Goal: Task Accomplishment & Management: Use online tool/utility

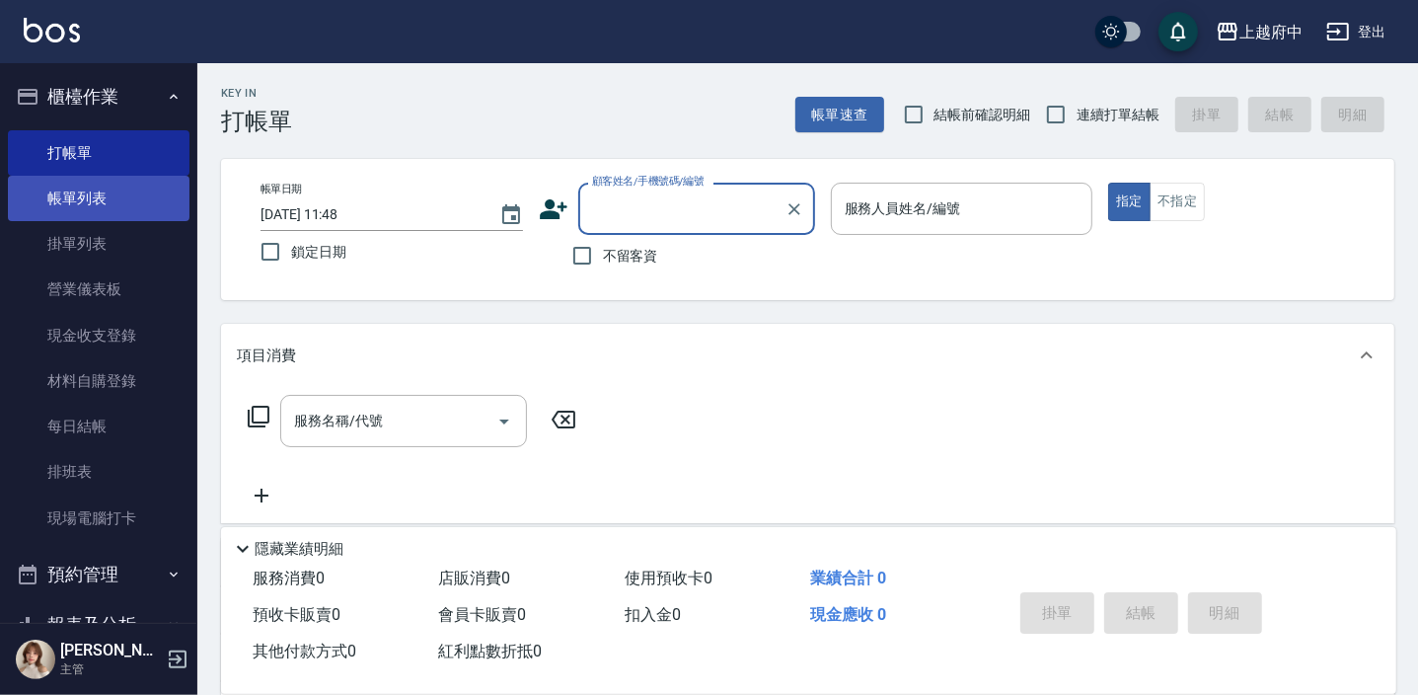
click at [110, 206] on link "帳單列表" at bounding box center [99, 198] width 182 height 45
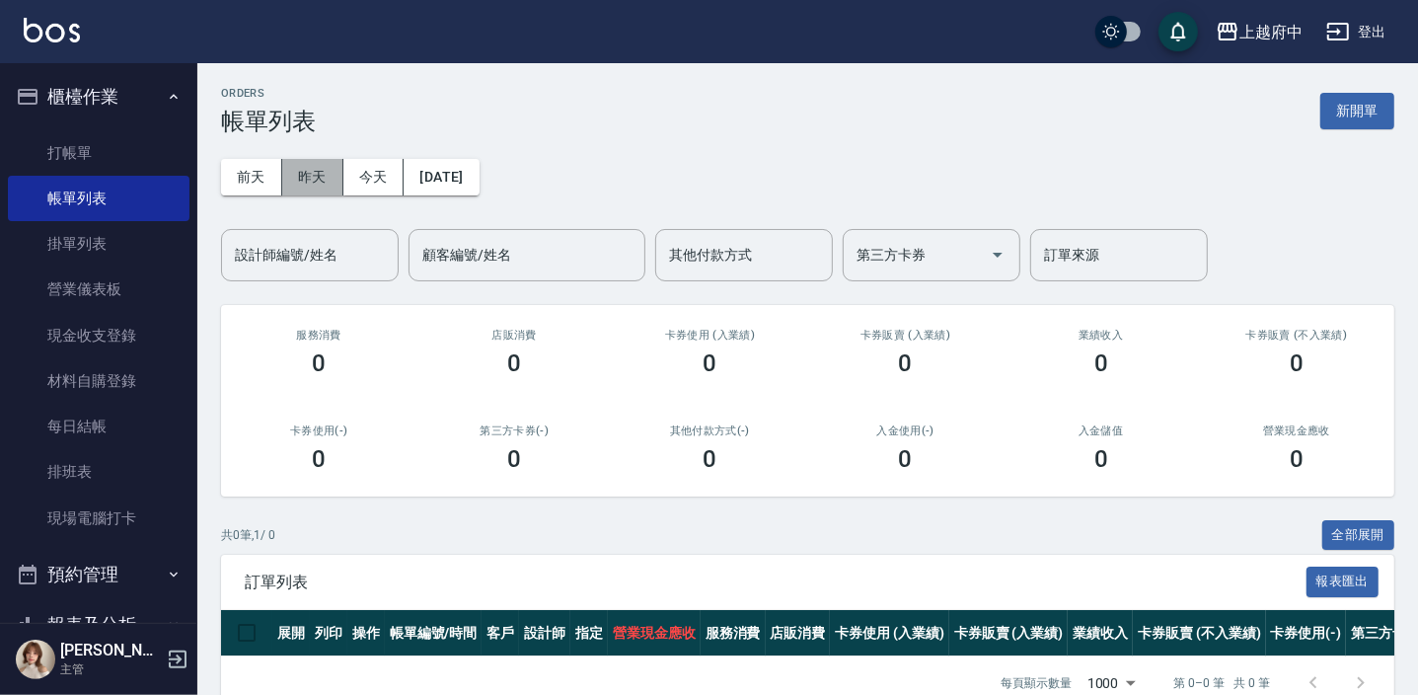
click at [317, 163] on button "昨天" at bounding box center [312, 177] width 61 height 37
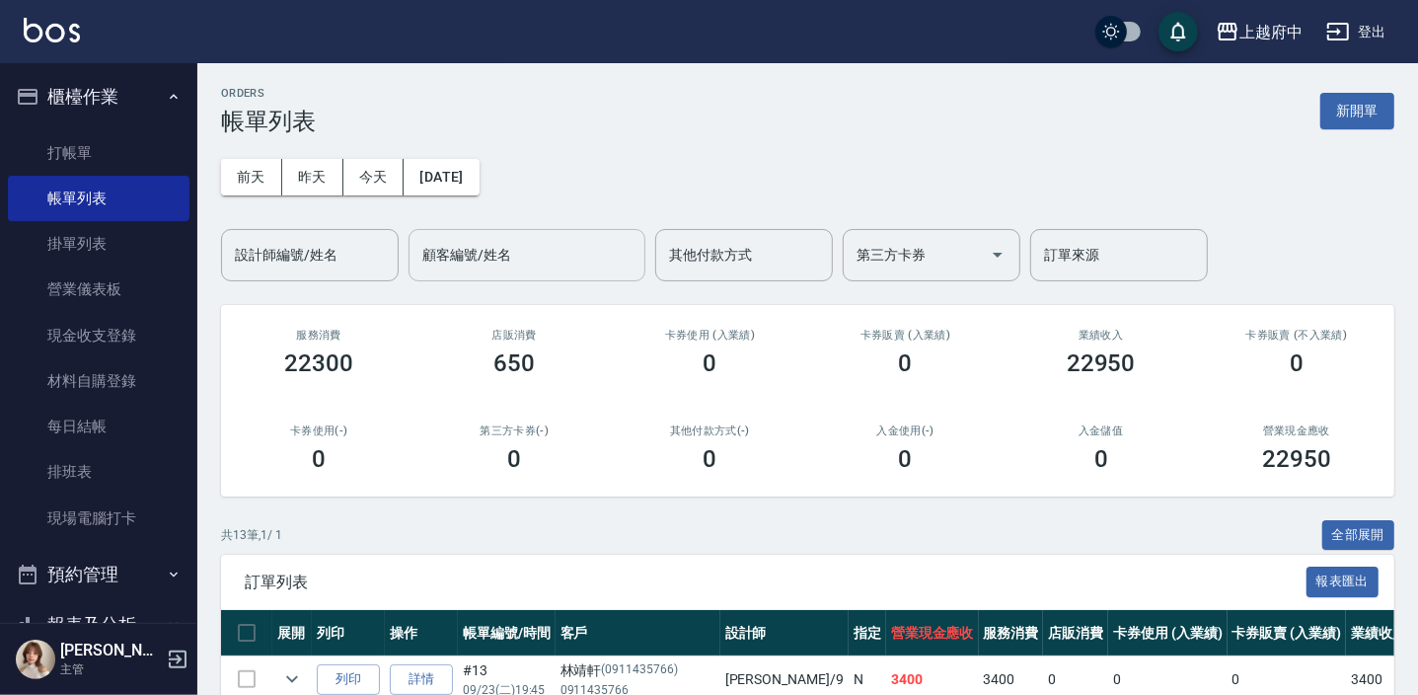
click at [453, 256] on input "顧客編號/姓名" at bounding box center [526, 255] width 219 height 35
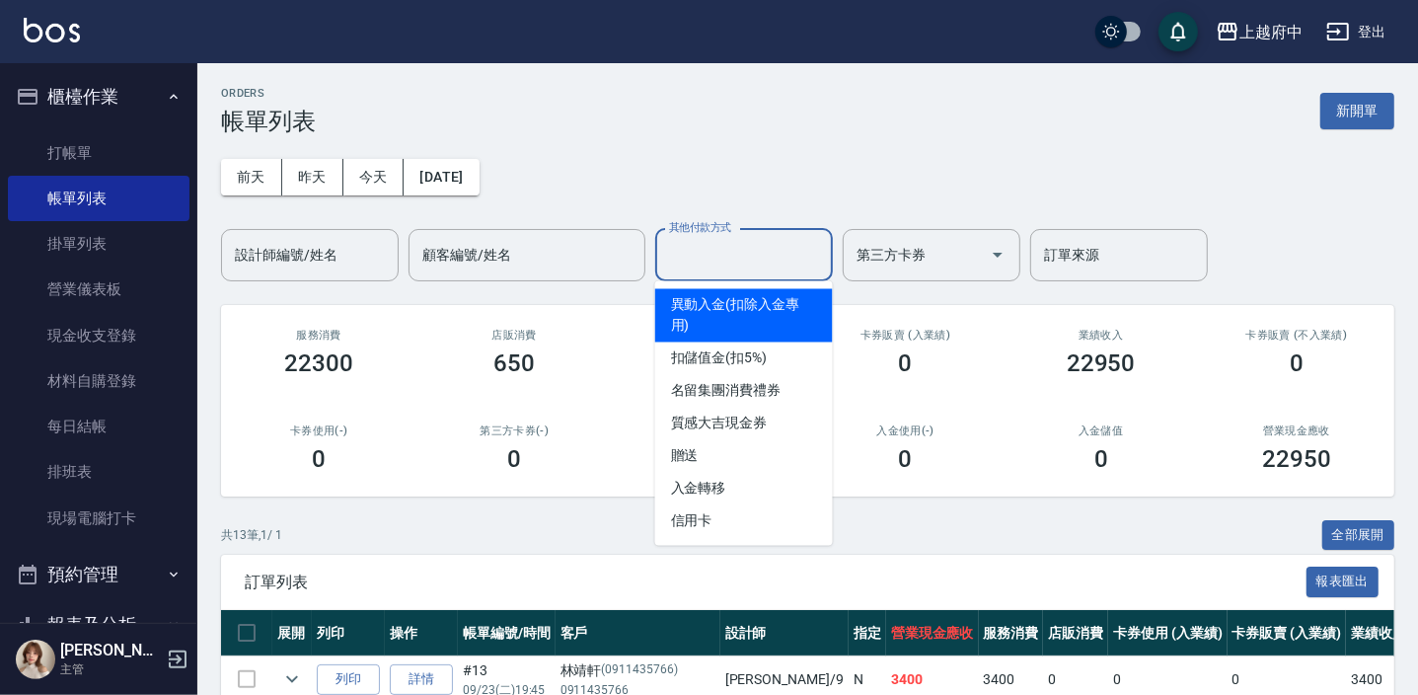
click at [738, 259] on input "其他付款方式" at bounding box center [744, 255] width 160 height 35
click at [270, 266] on input "設計師編號/姓名" at bounding box center [310, 255] width 160 height 35
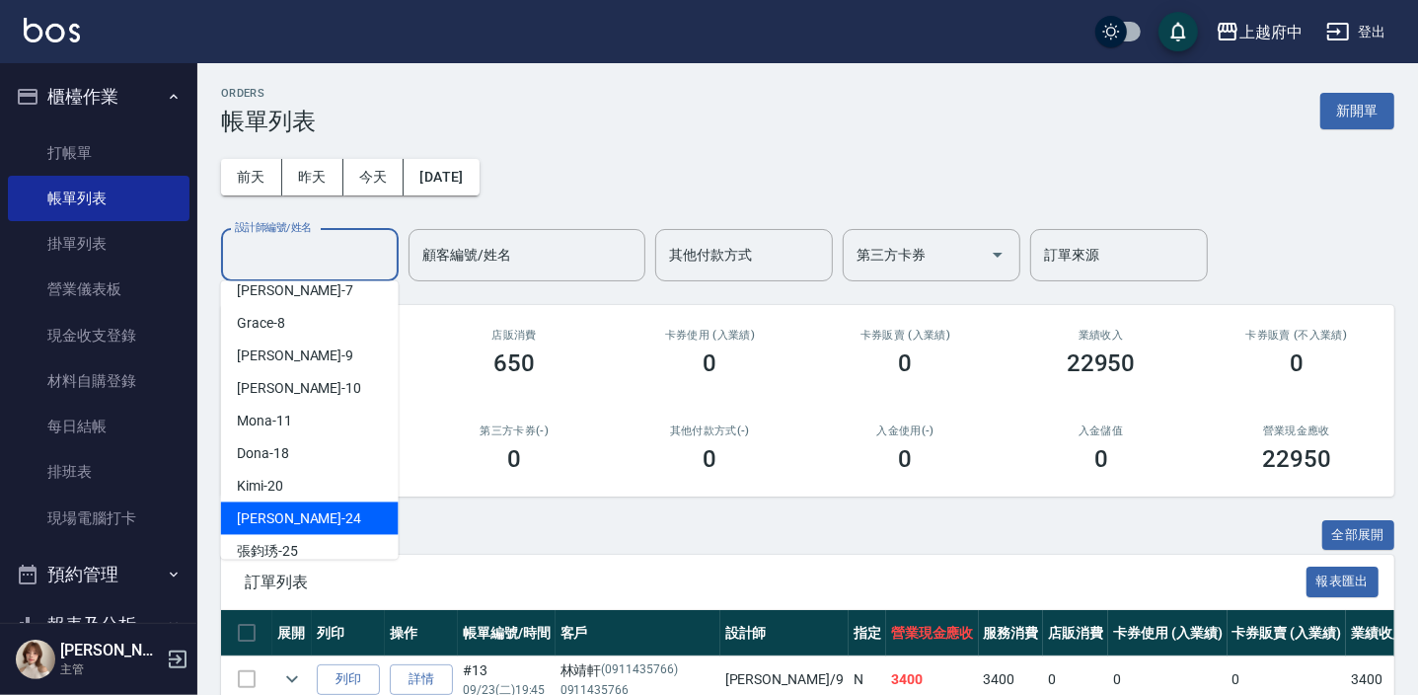
scroll to position [179, 0]
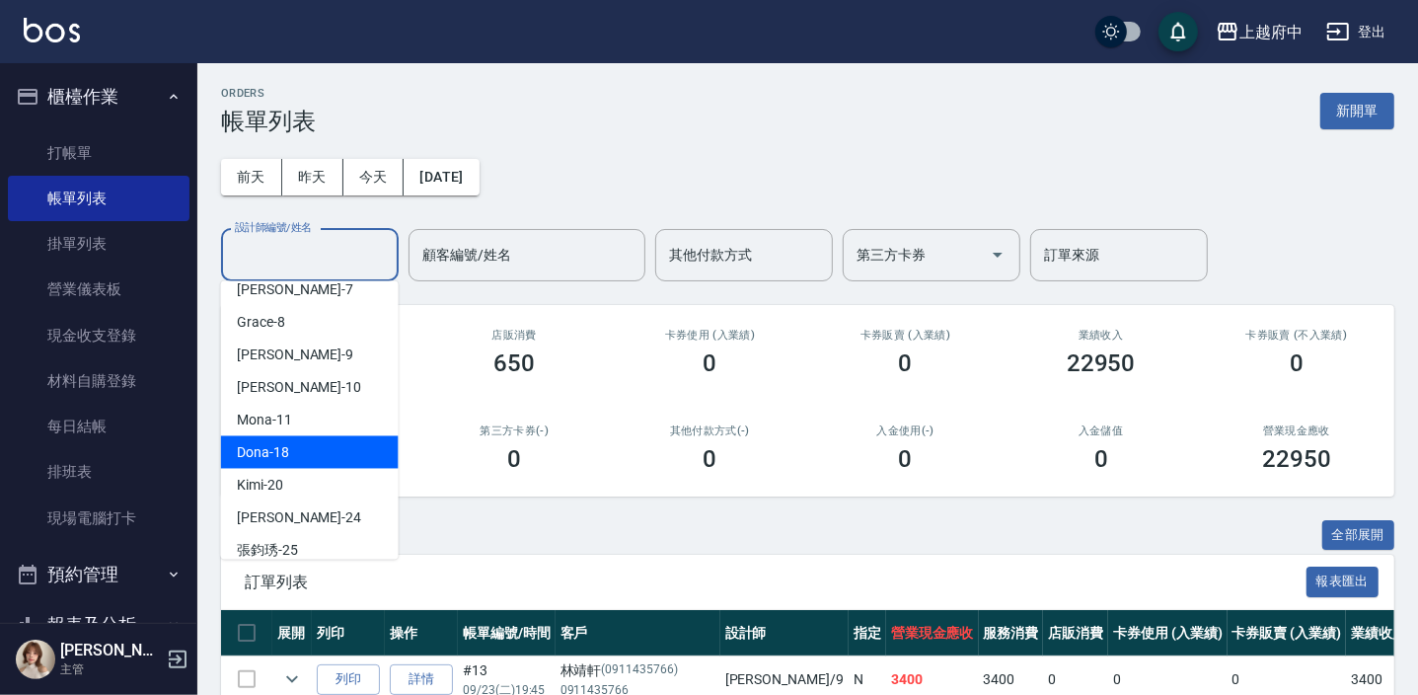
click at [297, 464] on div "[PERSON_NAME] -18" at bounding box center [310, 452] width 178 height 33
type input "Dona-18"
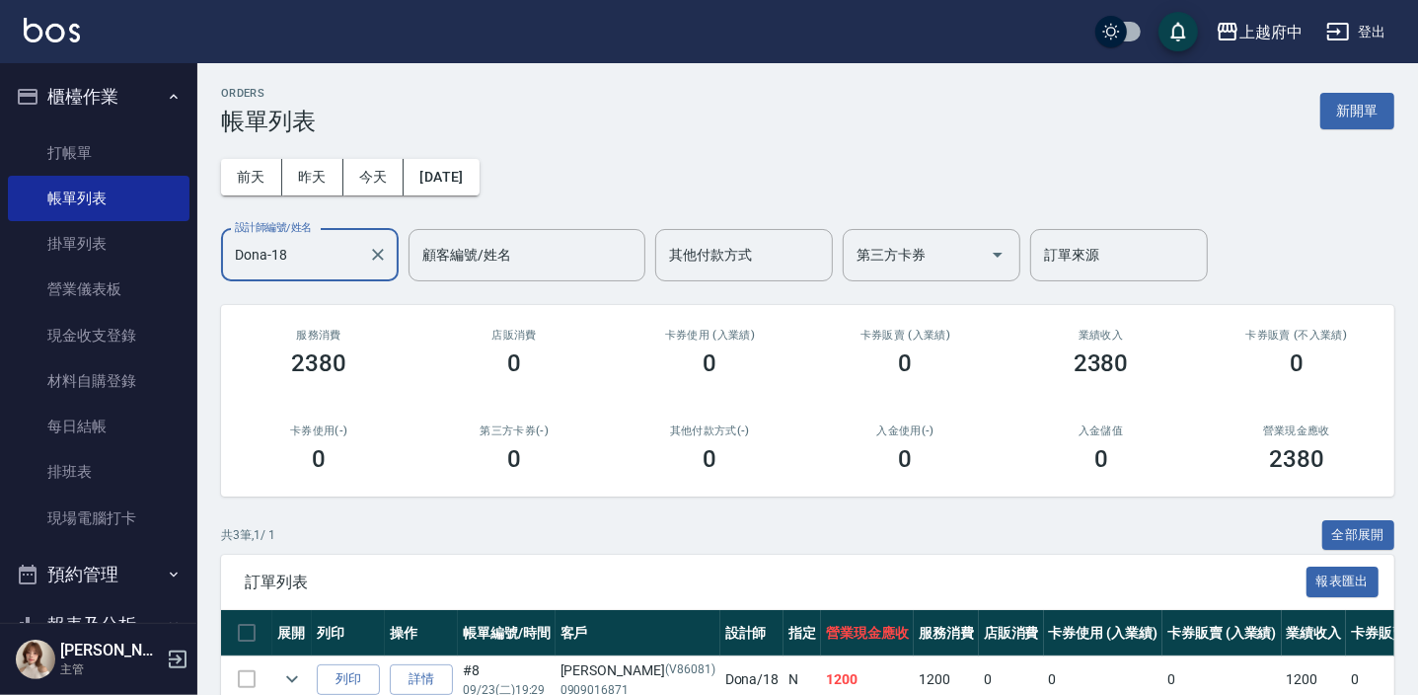
scroll to position [193, 0]
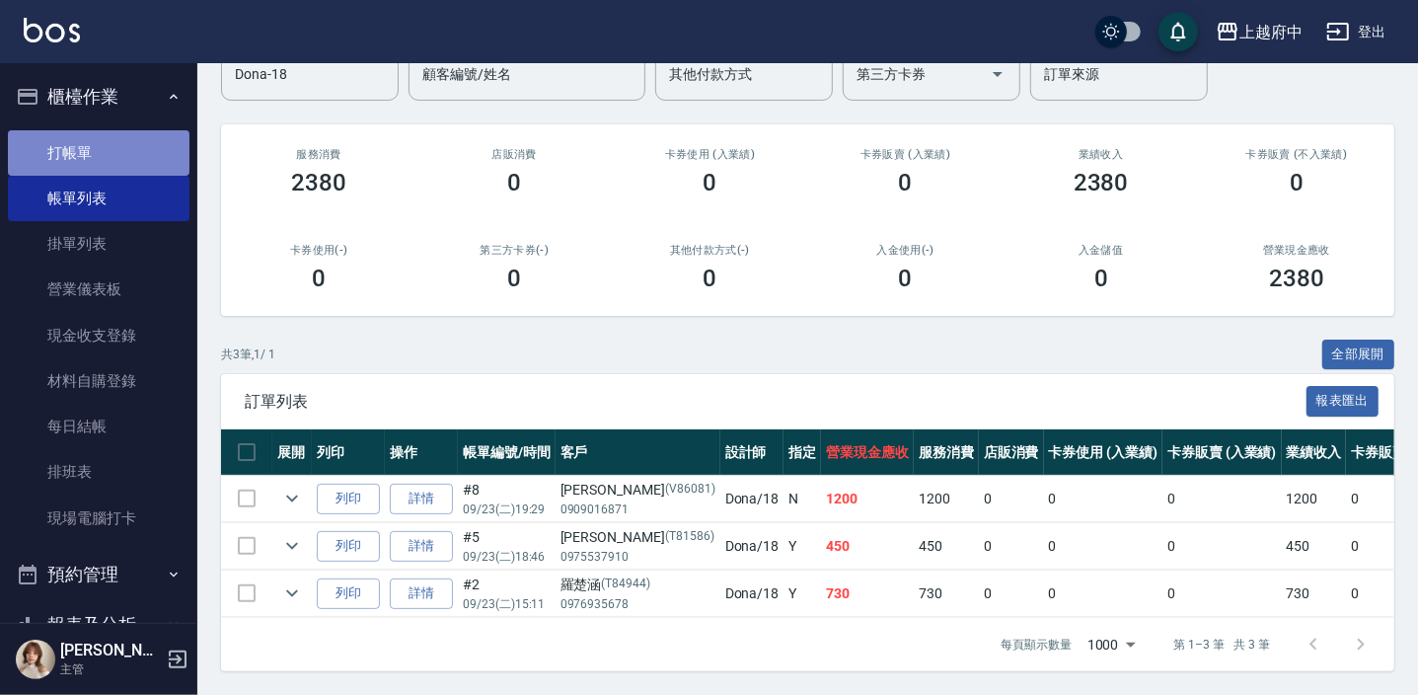
click at [109, 165] on link "打帳單" at bounding box center [99, 152] width 182 height 45
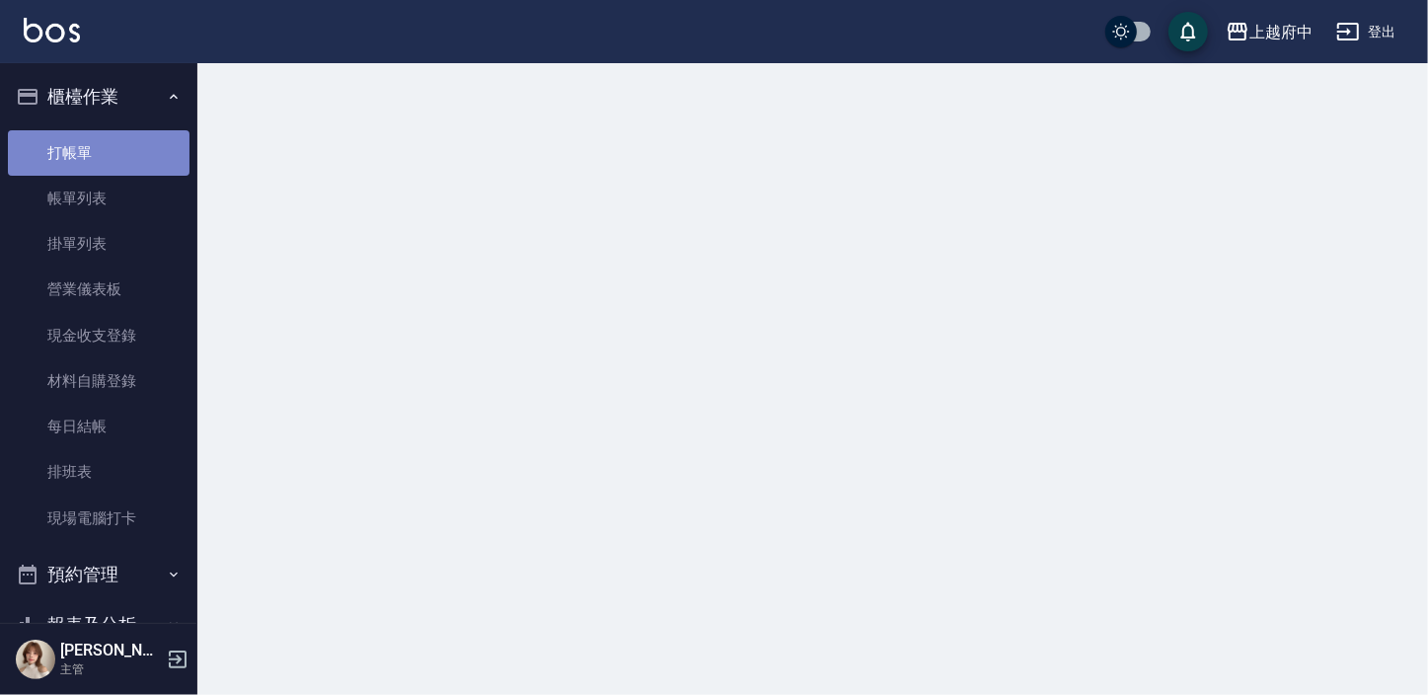
click at [109, 165] on link "打帳單" at bounding box center [99, 152] width 182 height 45
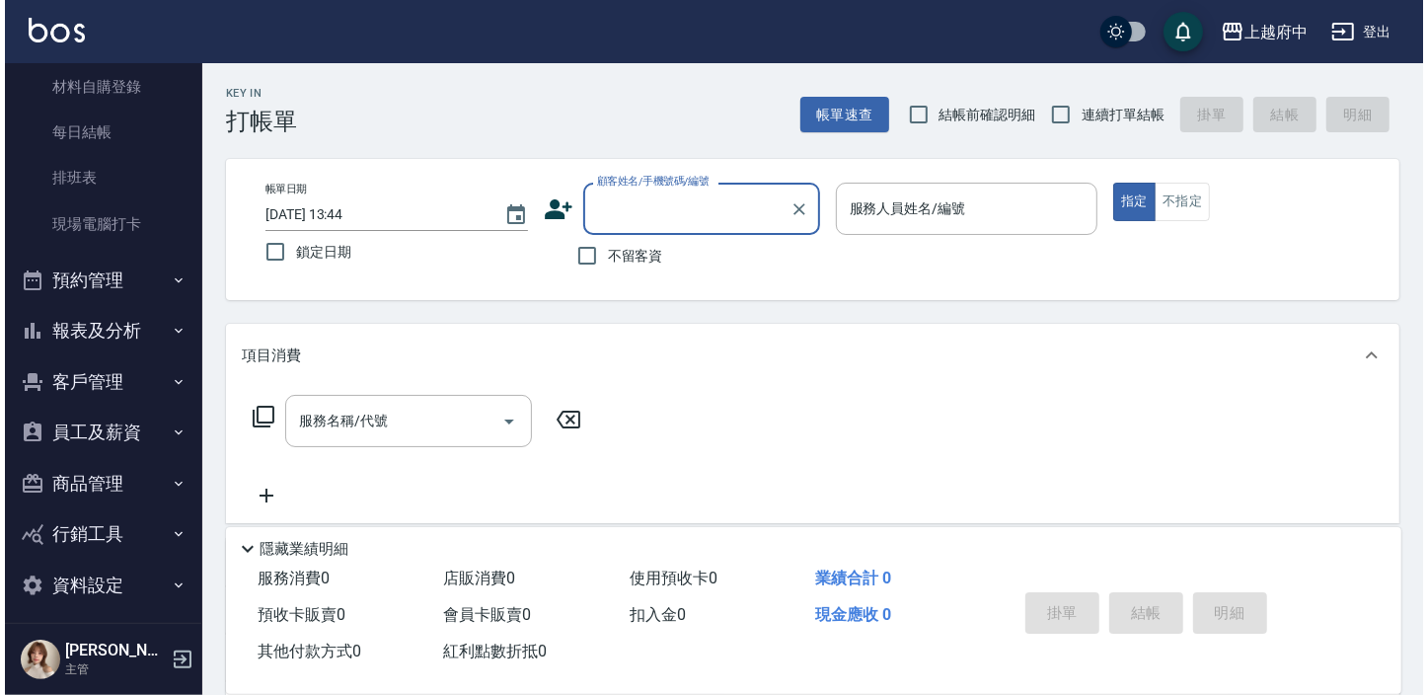
scroll to position [305, 0]
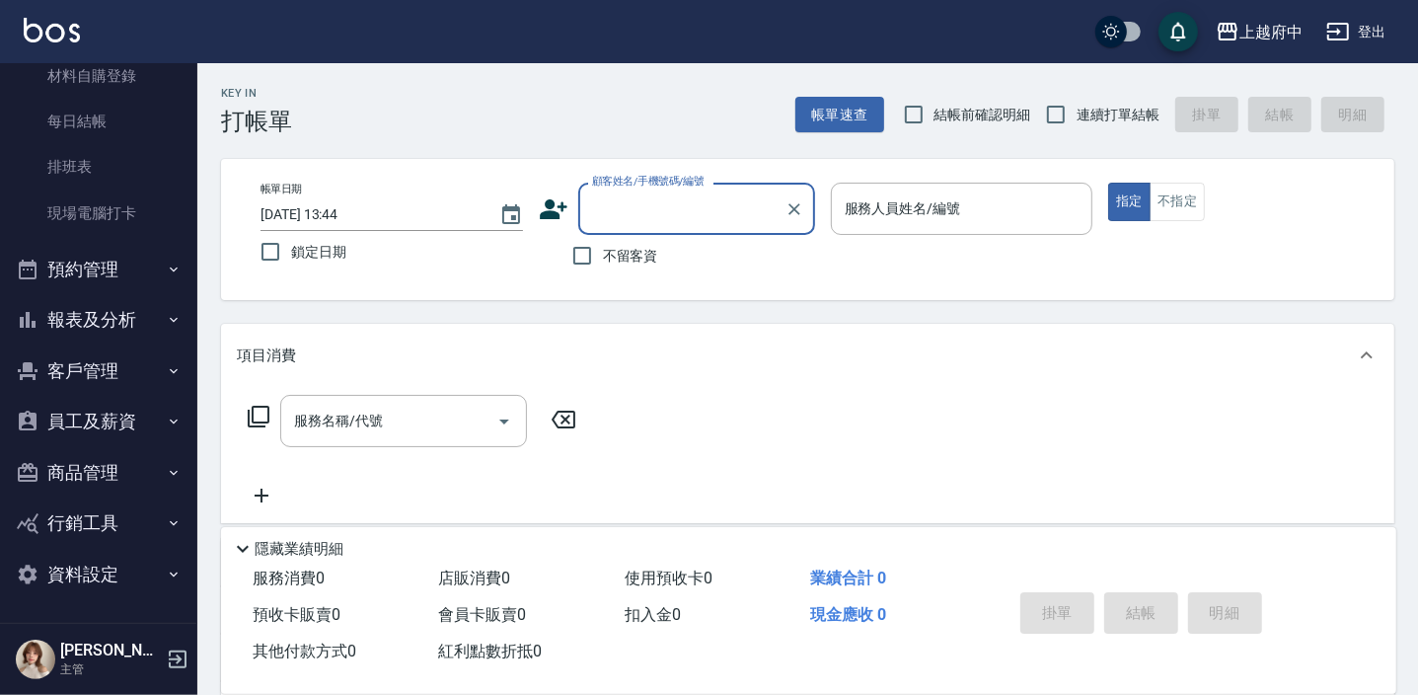
click at [94, 380] on button "客戶管理" at bounding box center [99, 370] width 182 height 51
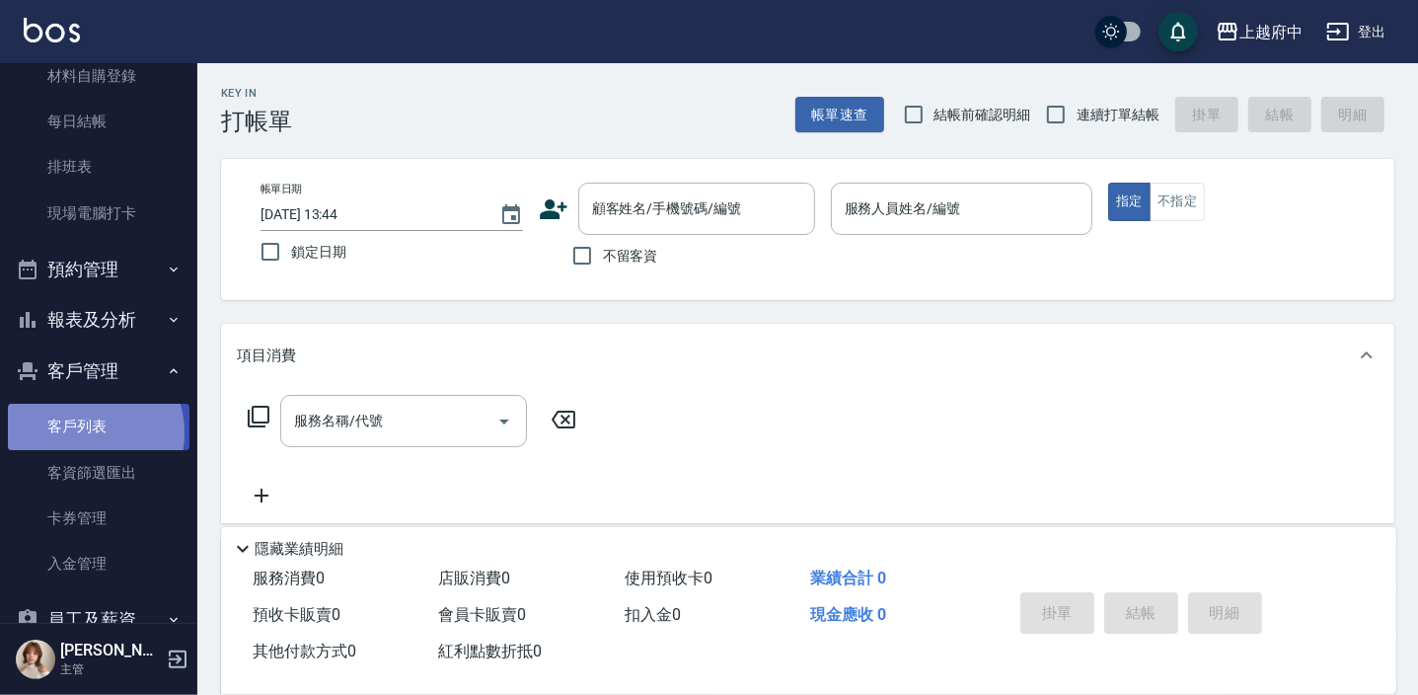
click at [83, 432] on link "客戶列表" at bounding box center [99, 426] width 182 height 45
